Goal: Transaction & Acquisition: Purchase product/service

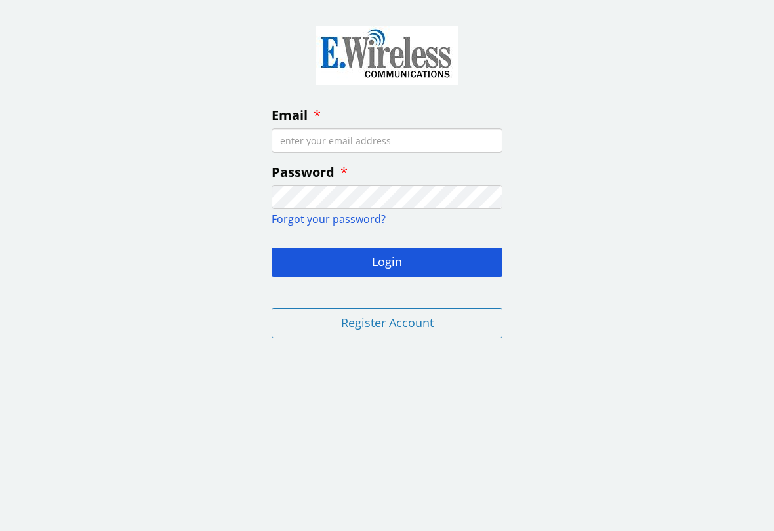
type input "[EMAIL_ADDRESS][DOMAIN_NAME]"
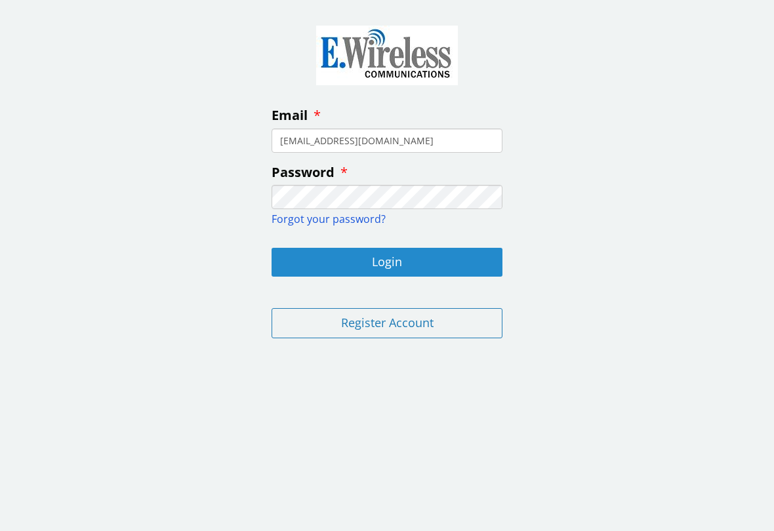
click at [372, 260] on button "Login" at bounding box center [387, 262] width 231 height 29
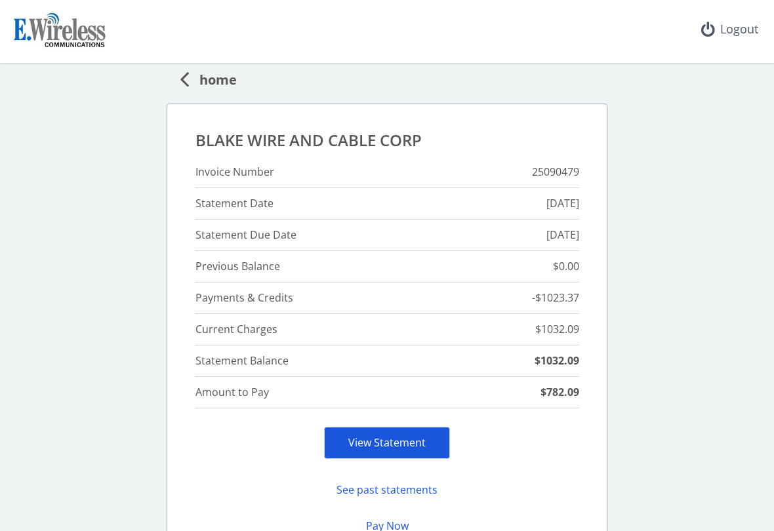
click at [392, 444] on link "View Statement" at bounding box center [386, 443] width 77 height 14
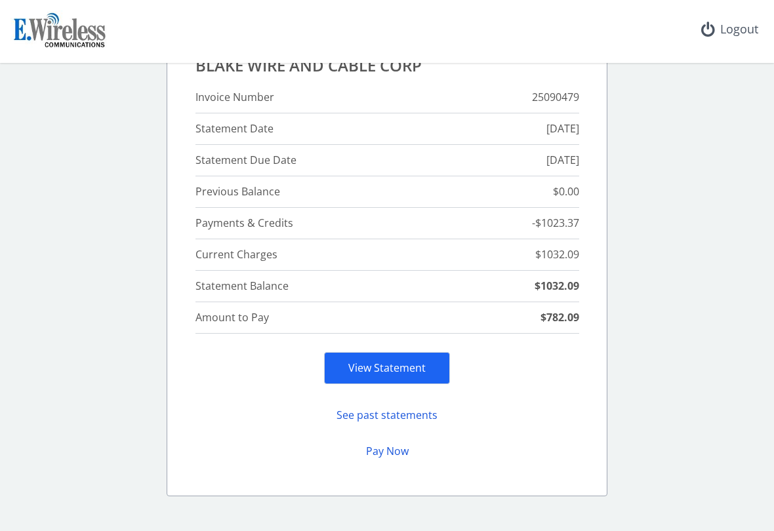
scroll to position [75, 0]
click at [379, 445] on button "Pay Now" at bounding box center [387, 451] width 126 height 26
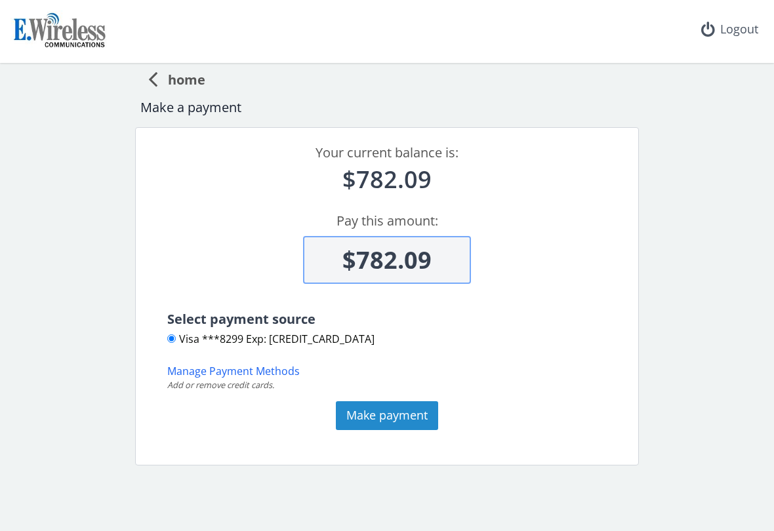
click at [377, 411] on button "Make payment" at bounding box center [387, 415] width 102 height 29
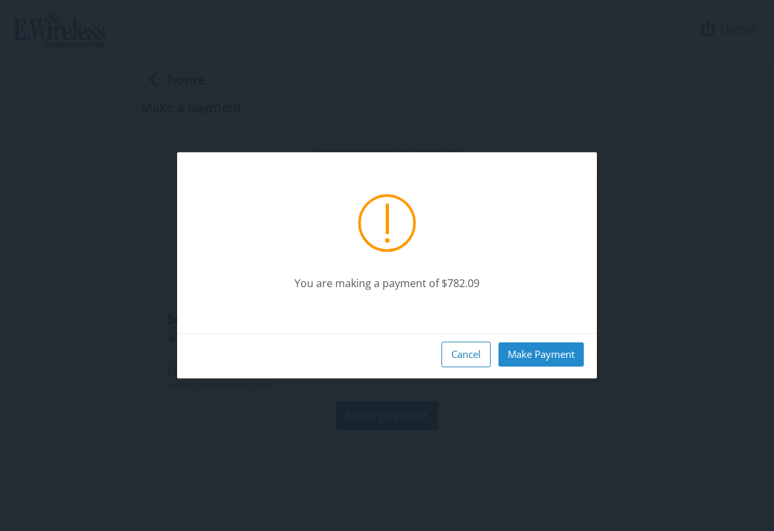
click at [541, 354] on button "Make Payment" at bounding box center [541, 354] width 85 height 24
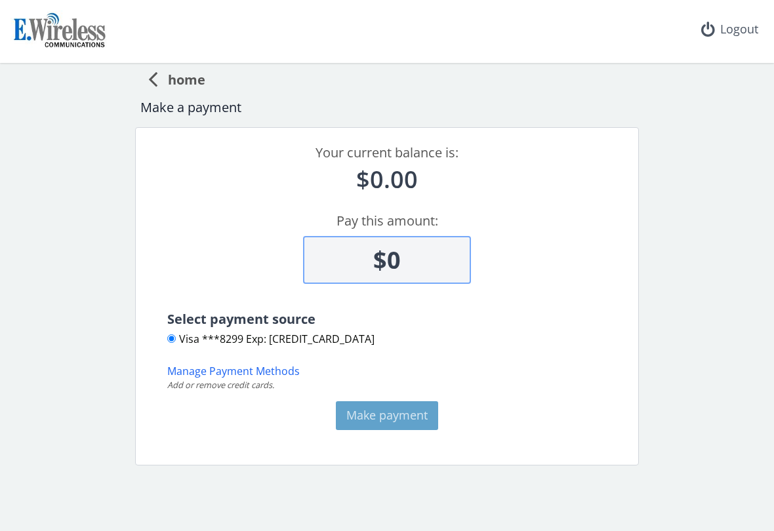
type input "$0"
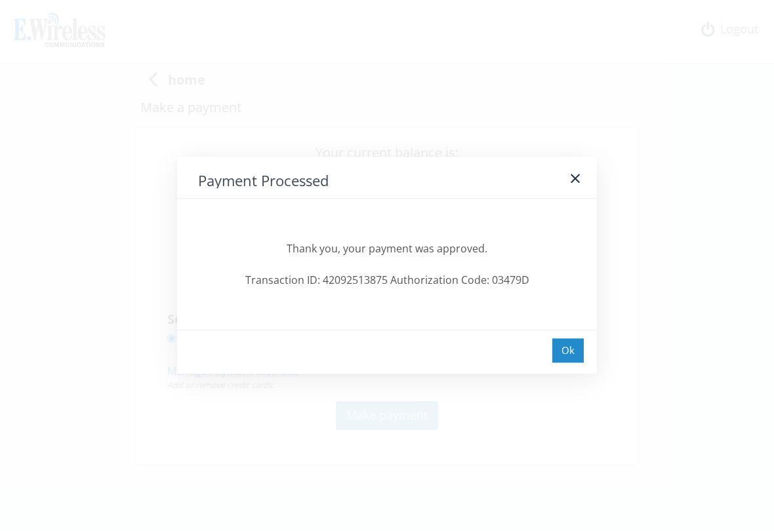
click at [567, 344] on div "Ok" at bounding box center [567, 350] width 31 height 24
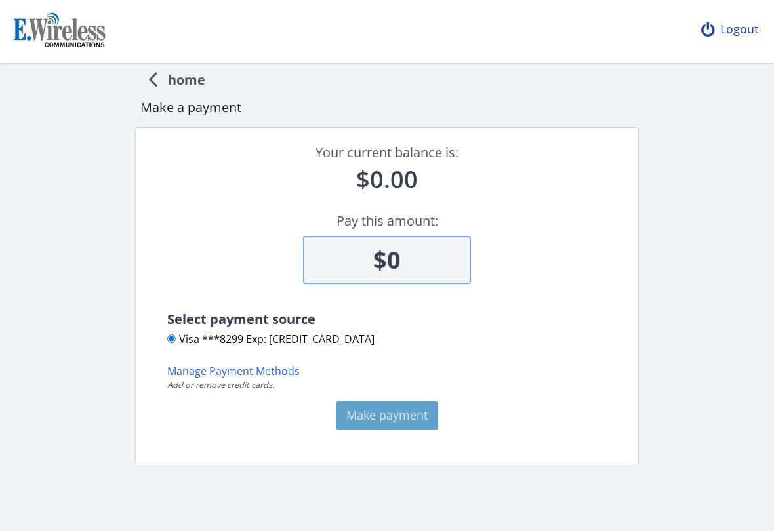
click at [741, 31] on div "Logout" at bounding box center [730, 29] width 78 height 59
